Goal: Transaction & Acquisition: Purchase product/service

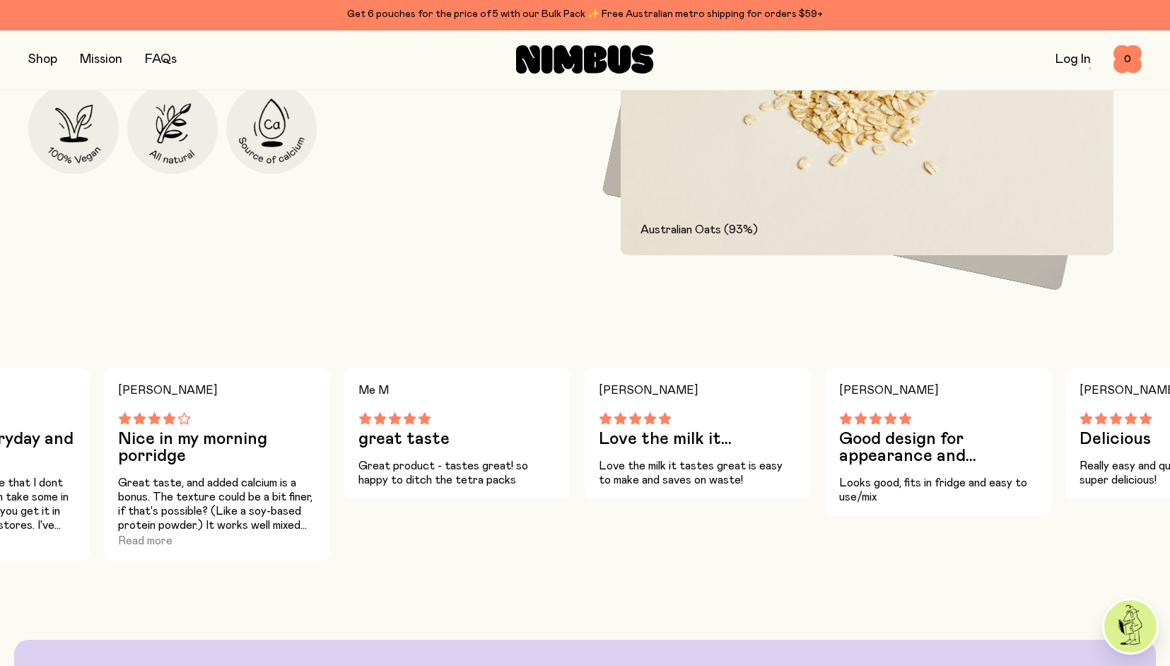
scroll to position [871, 0]
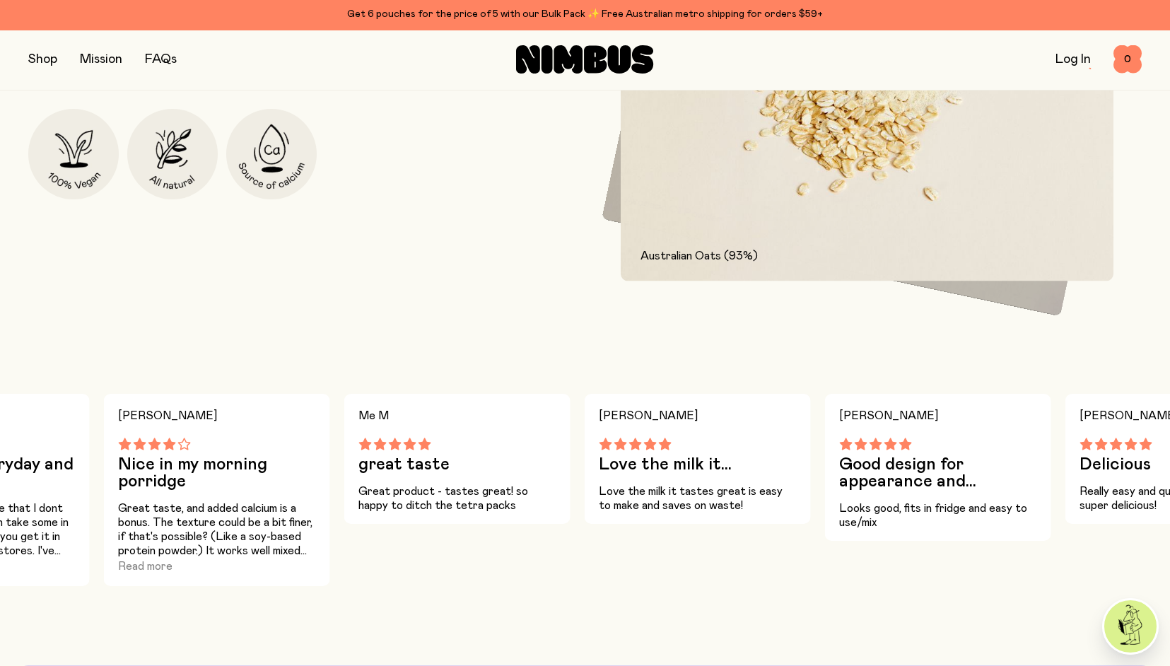
scroll to position [857, 0]
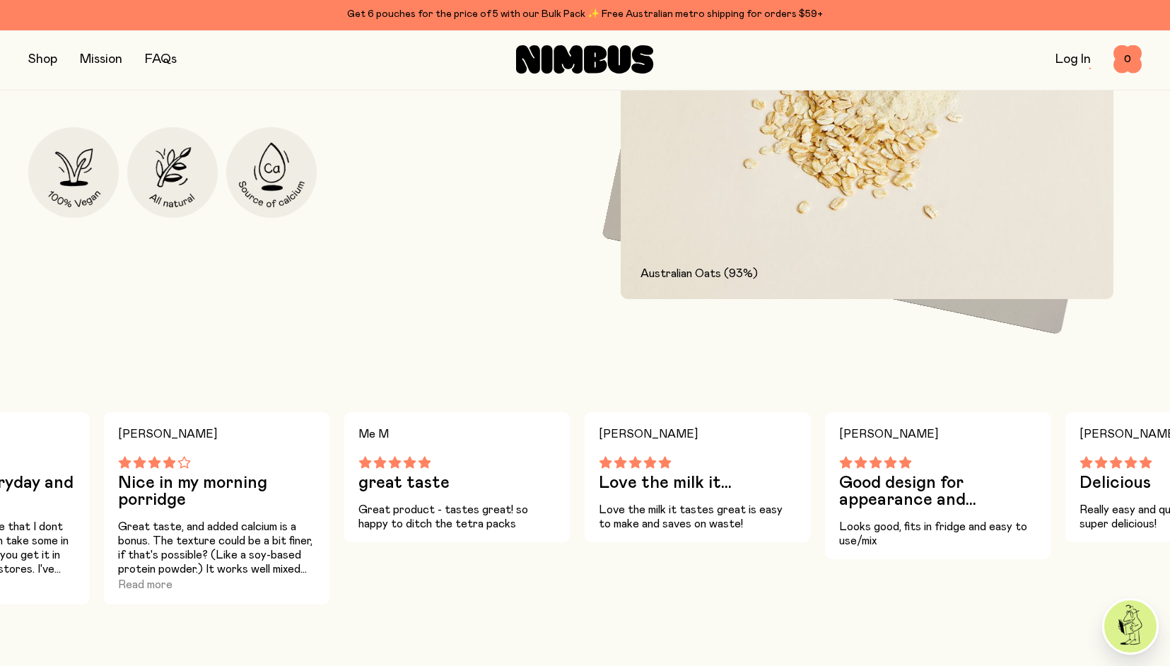
click at [540, 469] on div "great taste" at bounding box center [457, 473] width 198 height 35
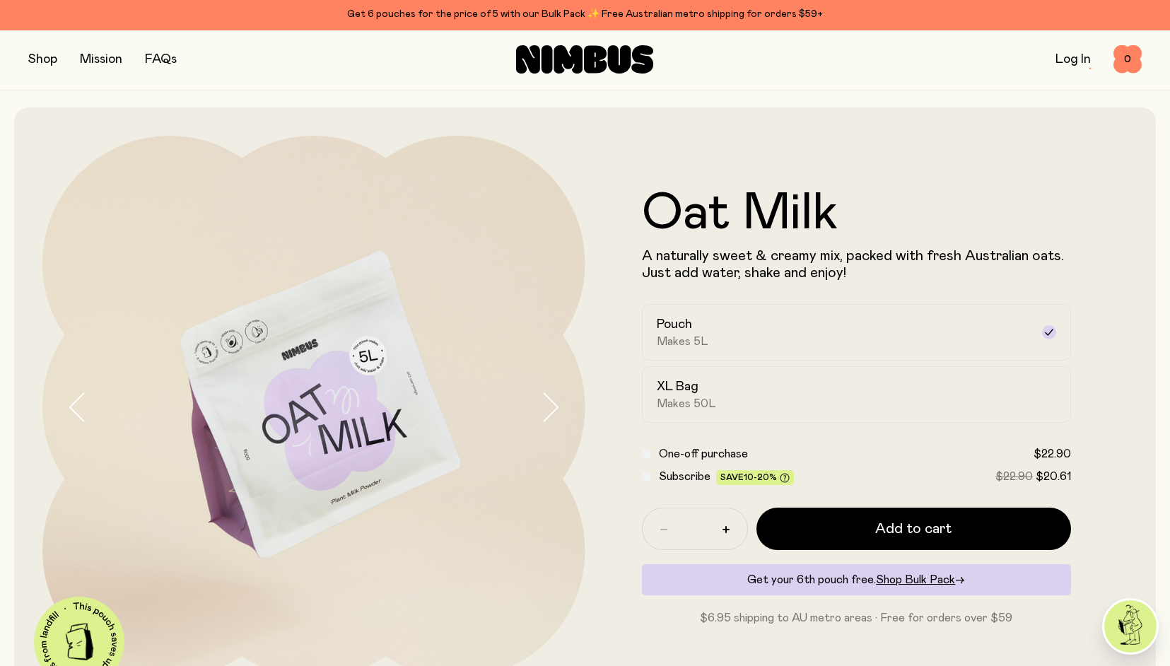
scroll to position [0, 0]
click at [35, 52] on button "button" at bounding box center [42, 59] width 29 height 20
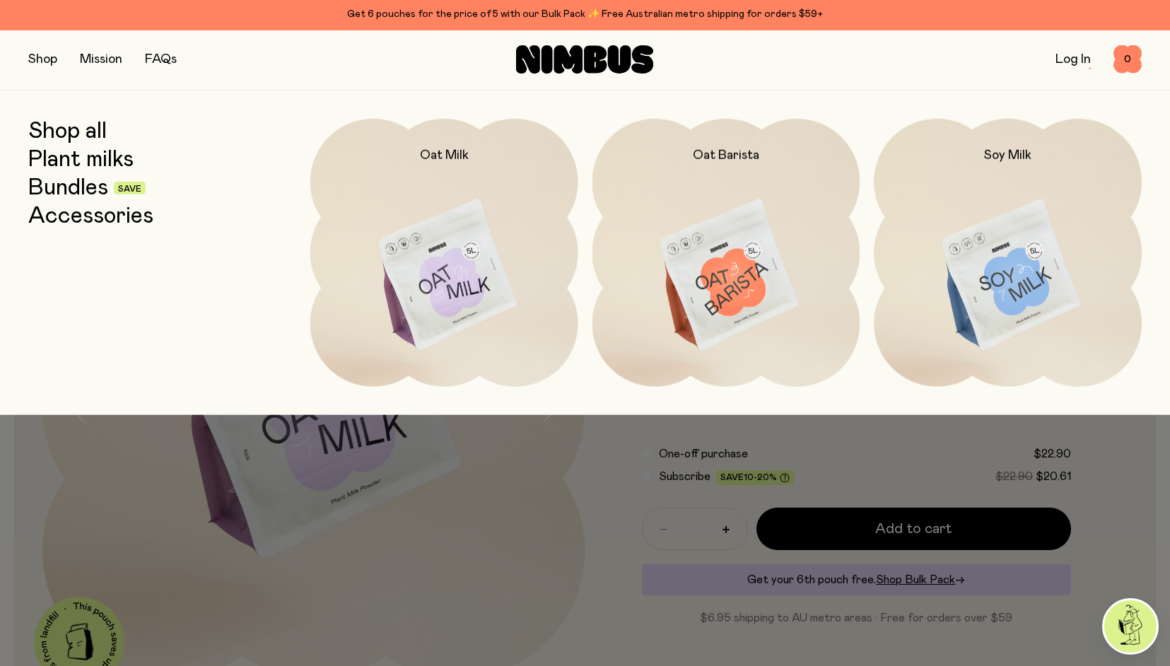
click at [344, 516] on div at bounding box center [585, 333] width 1170 height 666
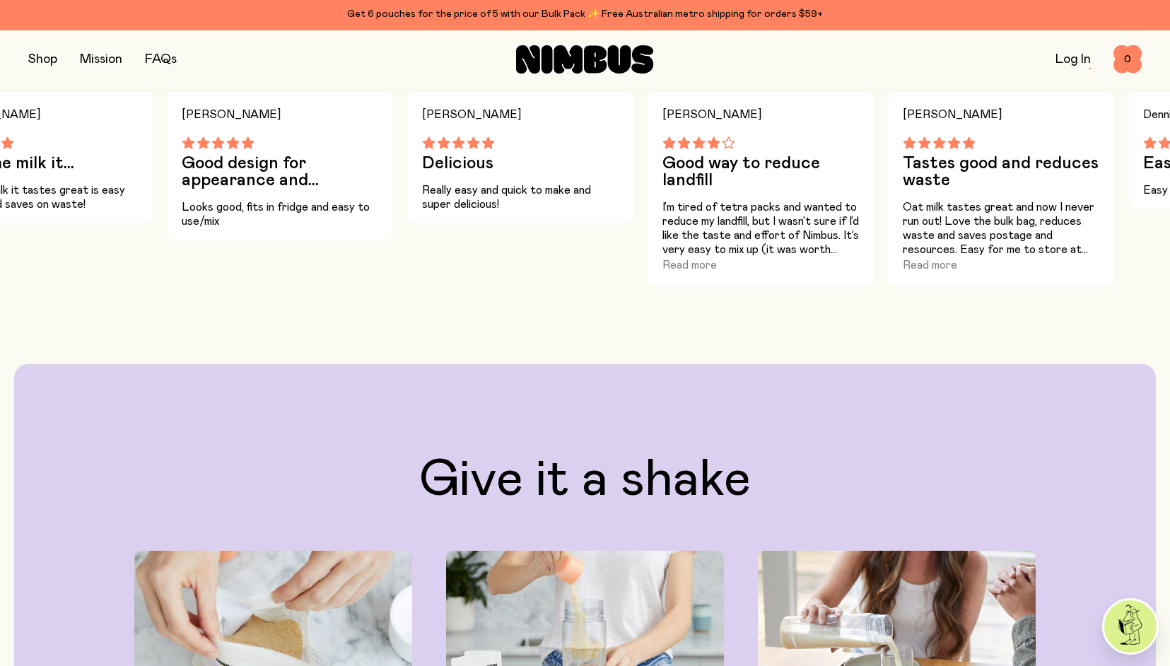
scroll to position [1055, 0]
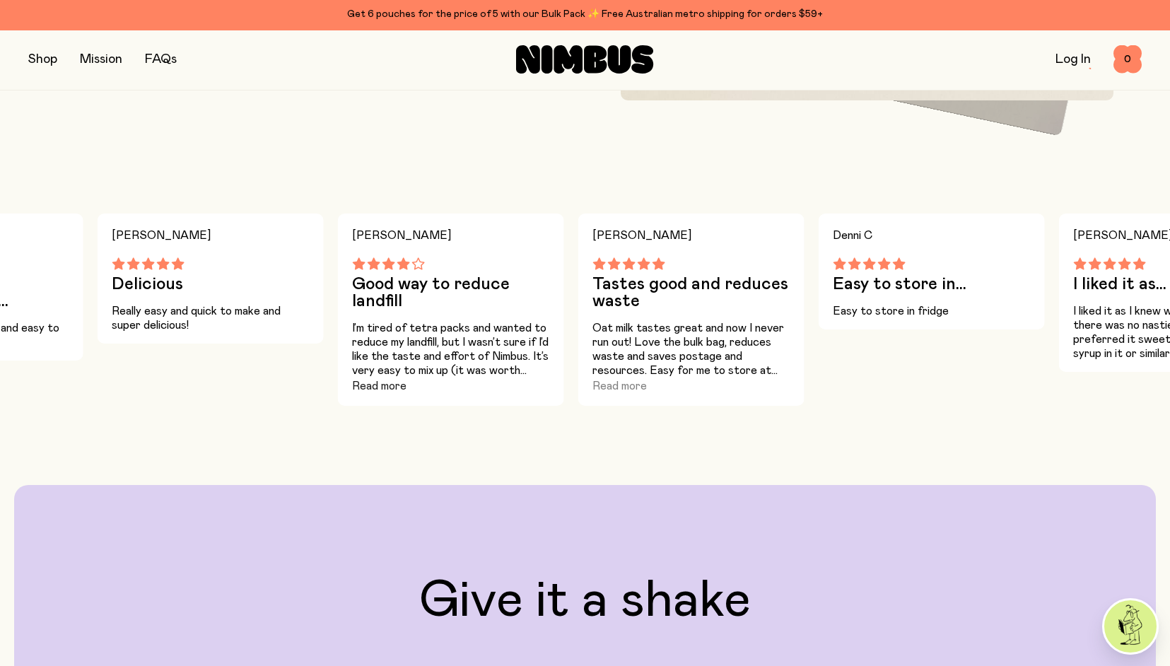
click at [394, 382] on button "Read more" at bounding box center [379, 385] width 54 height 17
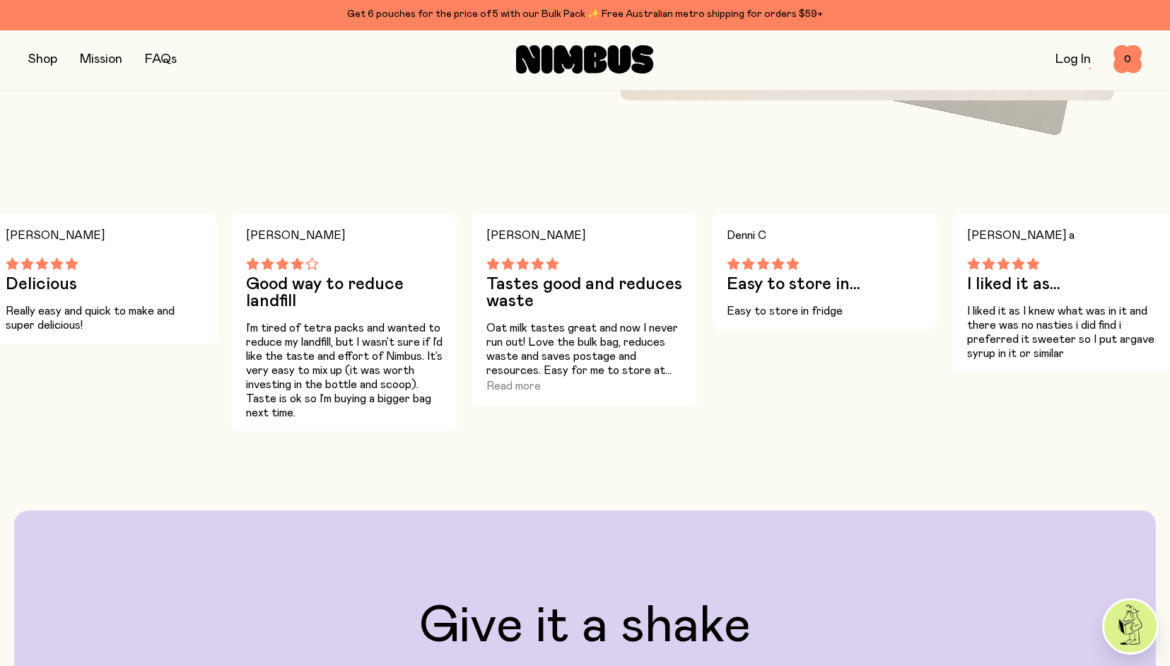
scroll to position [1040, 0]
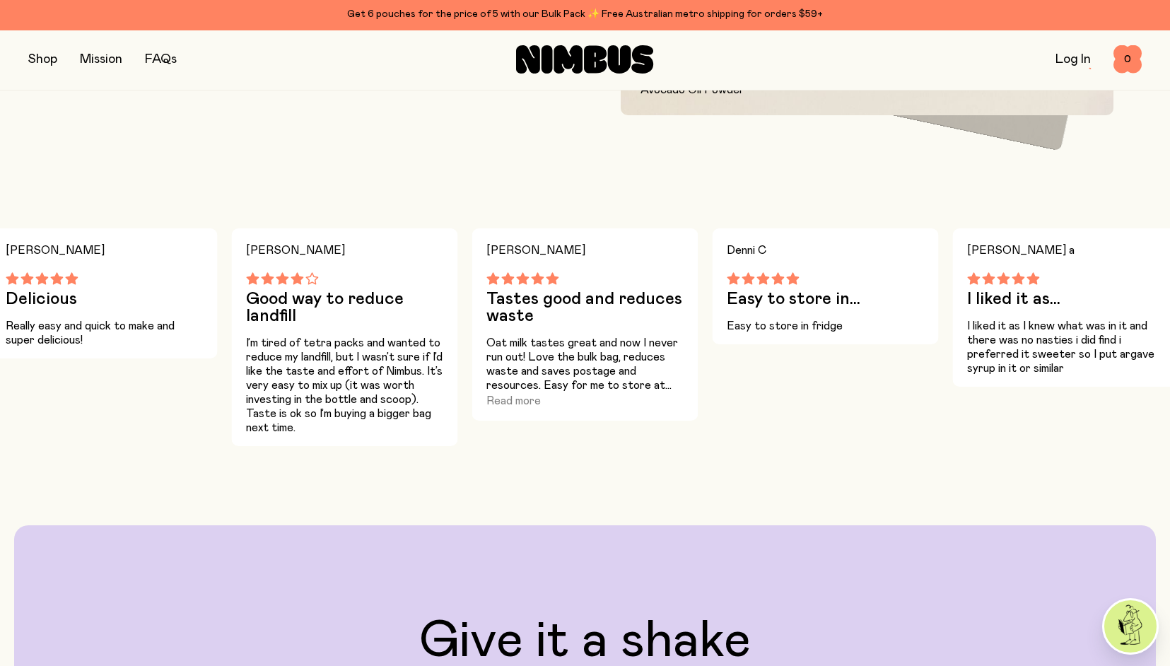
click at [1057, 418] on div "[PERSON_NAME] a I liked it as... I liked it as I knew what was in it and there …" at bounding box center [1066, 337] width 226 height 218
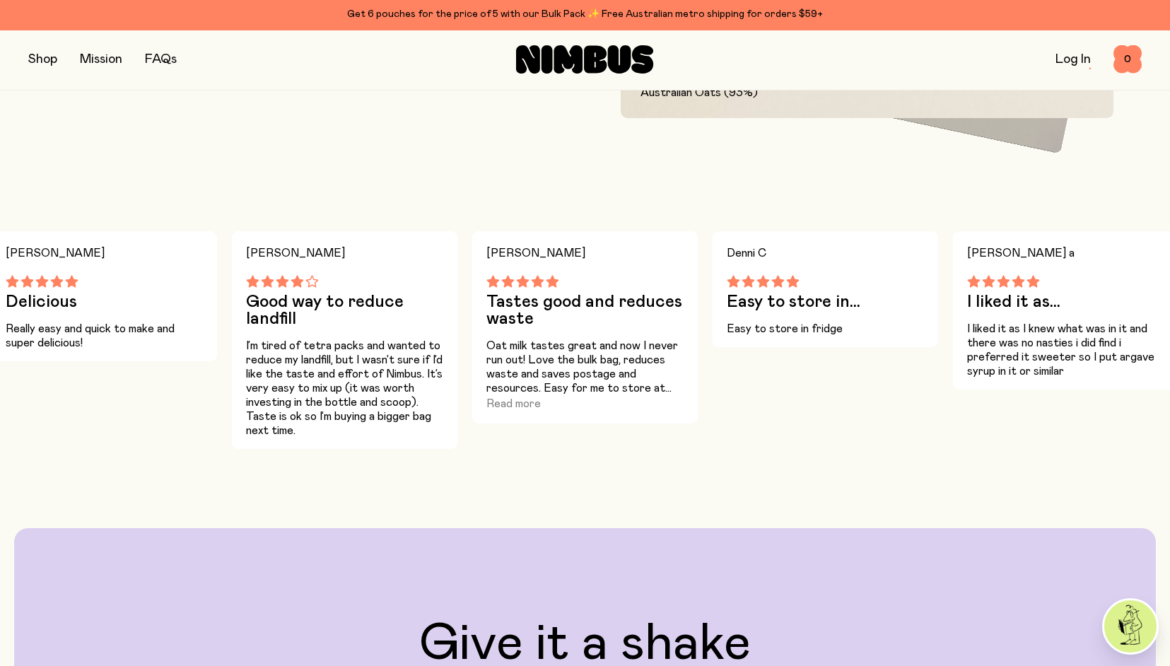
scroll to position [1038, 0]
click at [1091, 294] on h3 "I liked it as..." at bounding box center [1066, 301] width 198 height 17
click at [890, 182] on div "Our signature Oat Milk mix is packed with Australian oats and carefully selecte…" at bounding box center [585, 98] width 1170 height 700
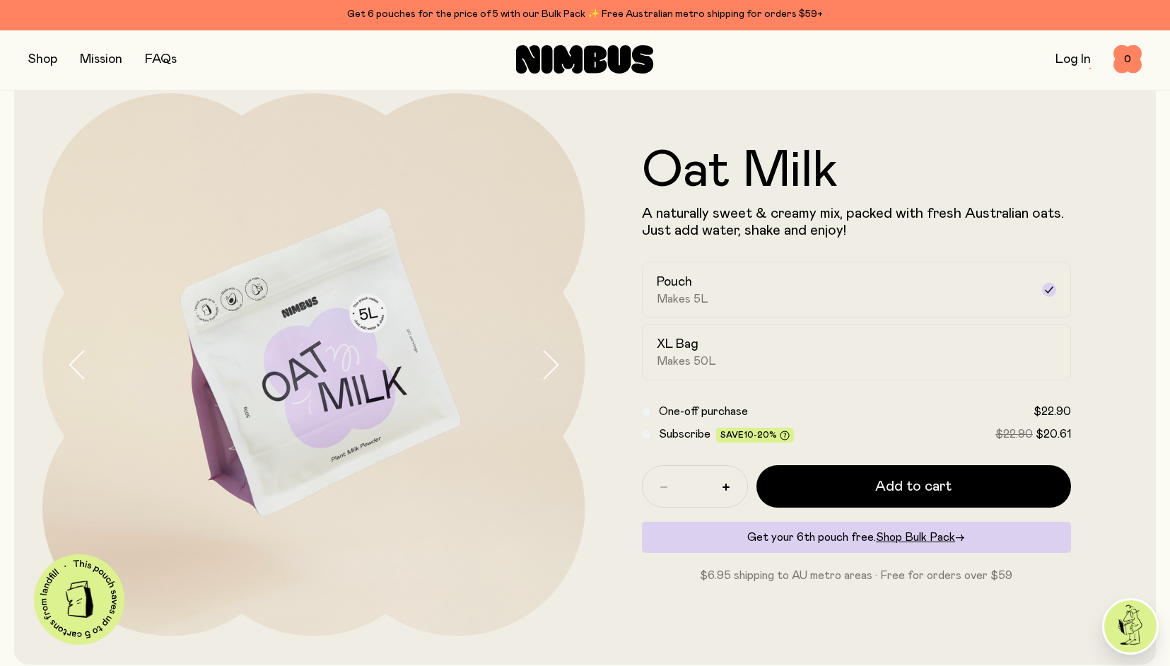
scroll to position [45, 0]
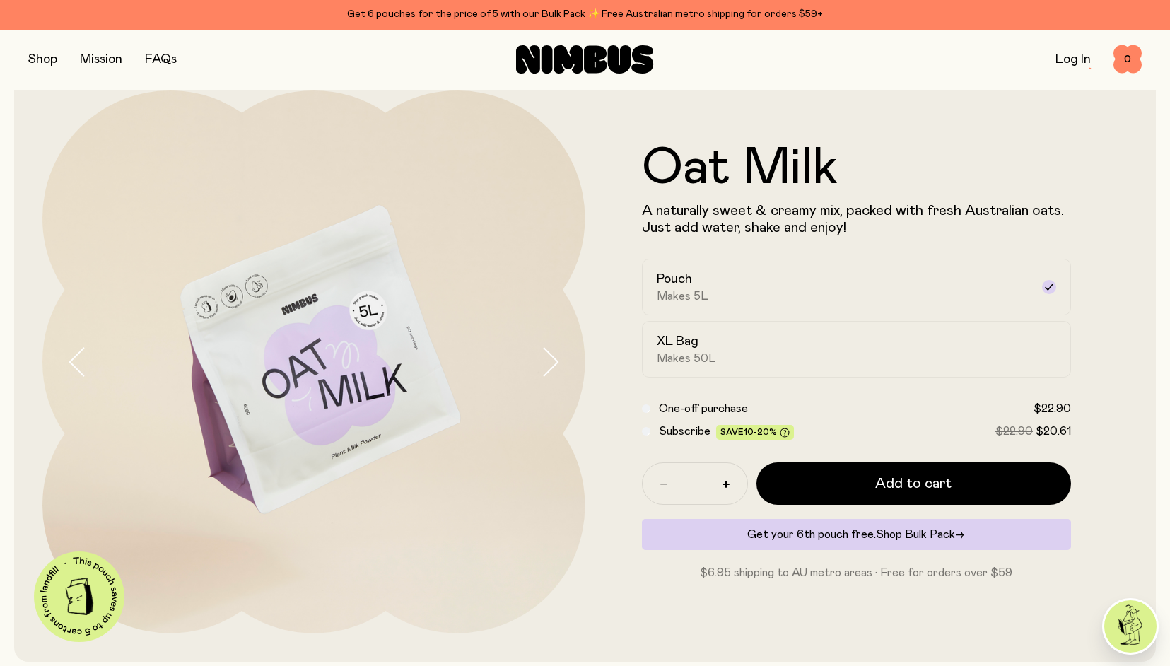
click at [48, 59] on button "button" at bounding box center [42, 59] width 29 height 20
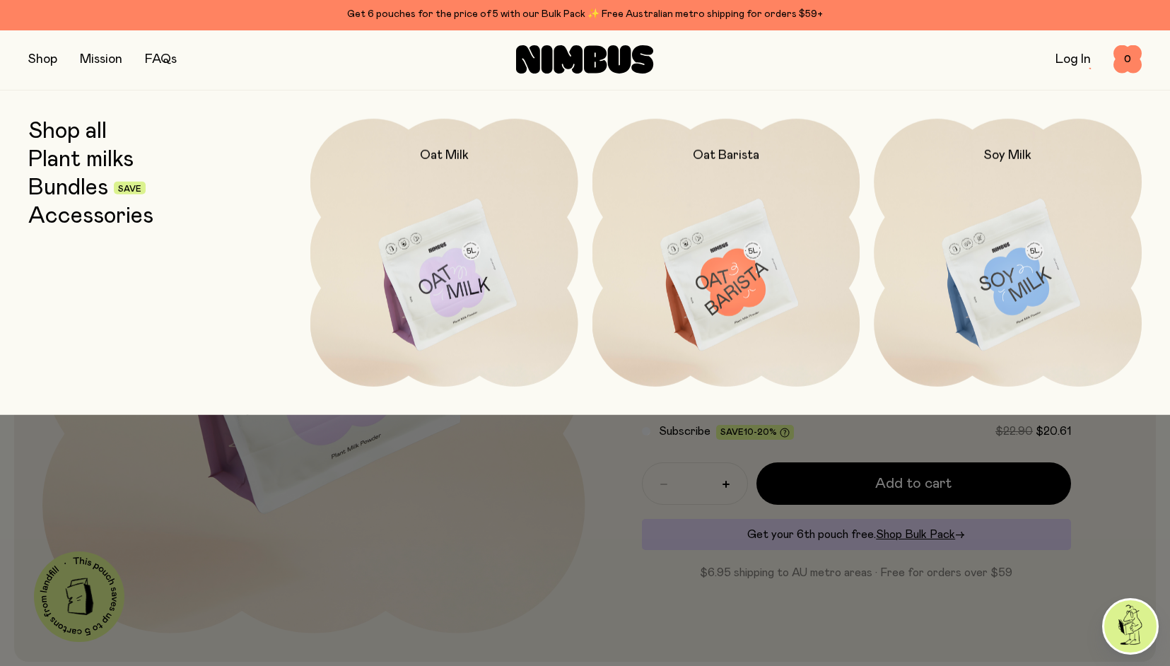
click at [88, 189] on link "Bundles" at bounding box center [68, 187] width 80 height 25
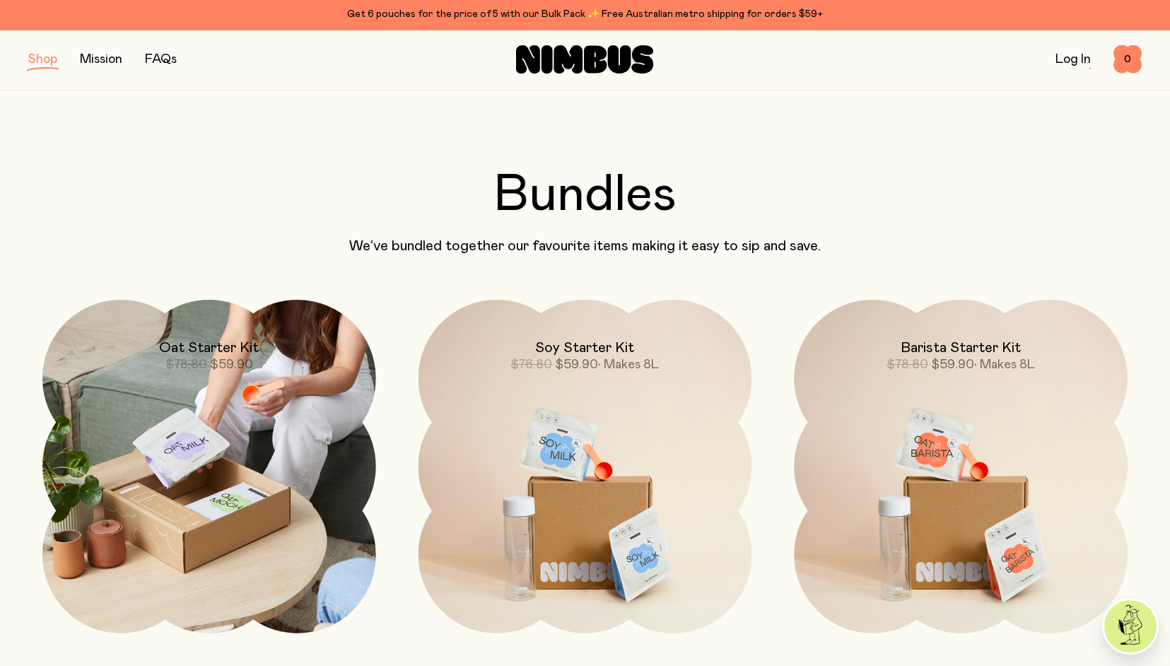
click at [243, 396] on img at bounding box center [209, 467] width 334 height 334
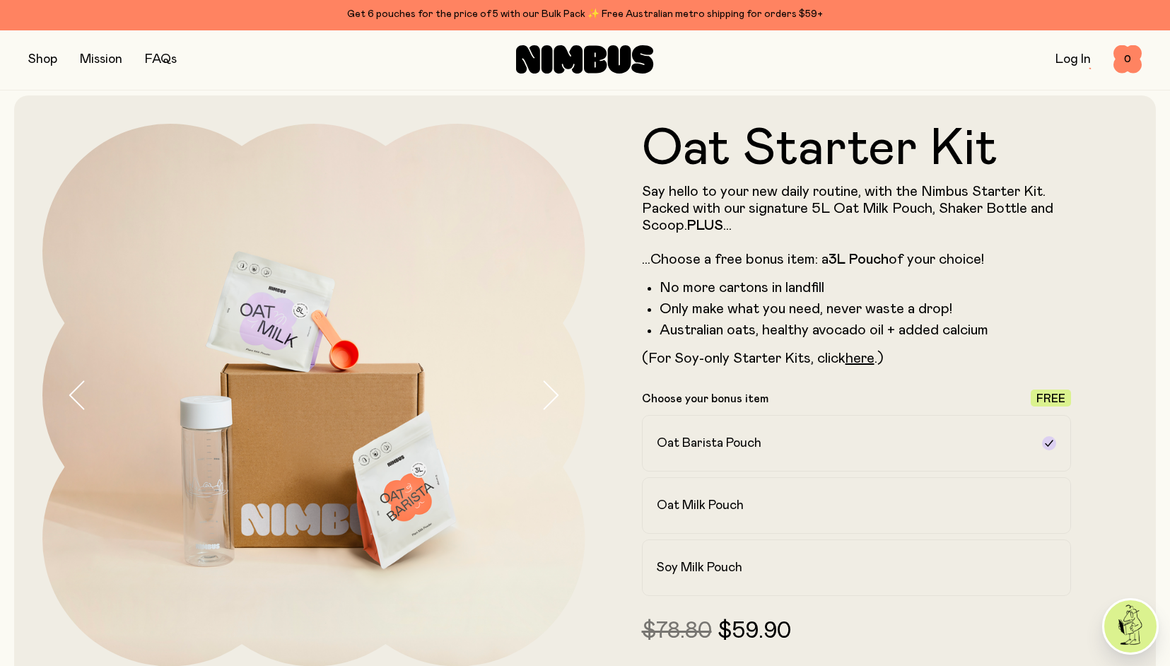
scroll to position [13, 0]
